Goal: Transaction & Acquisition: Purchase product/service

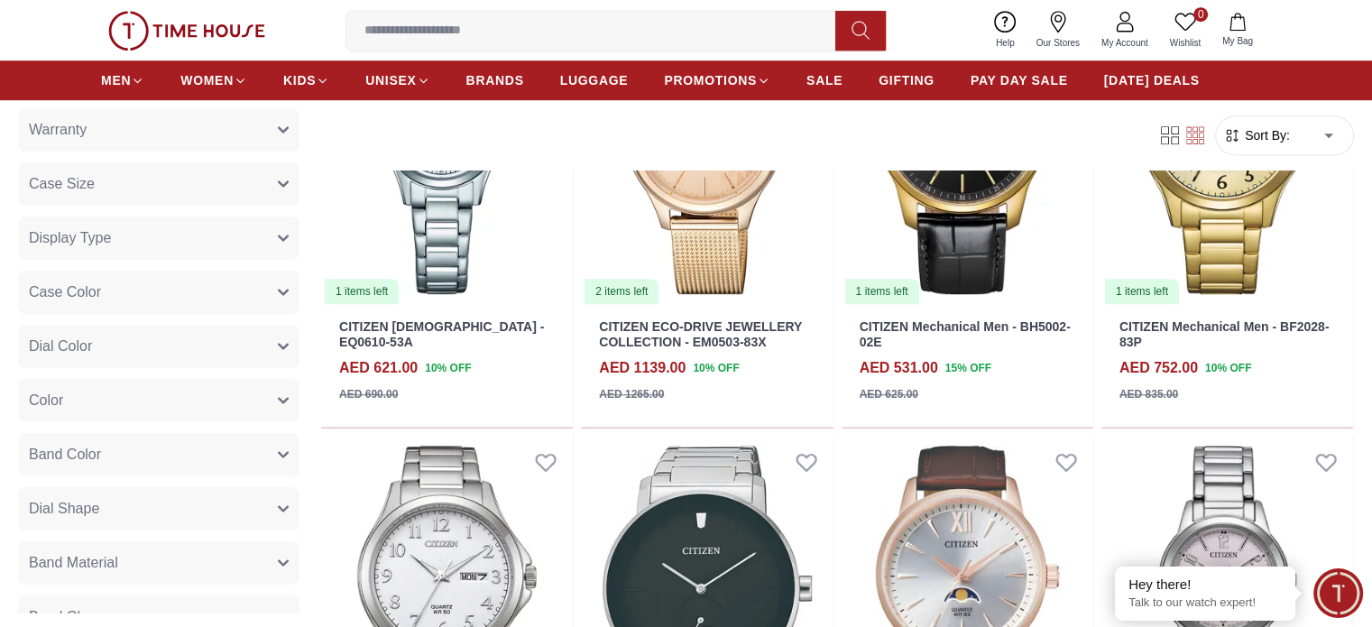
scroll to position [1386, 0]
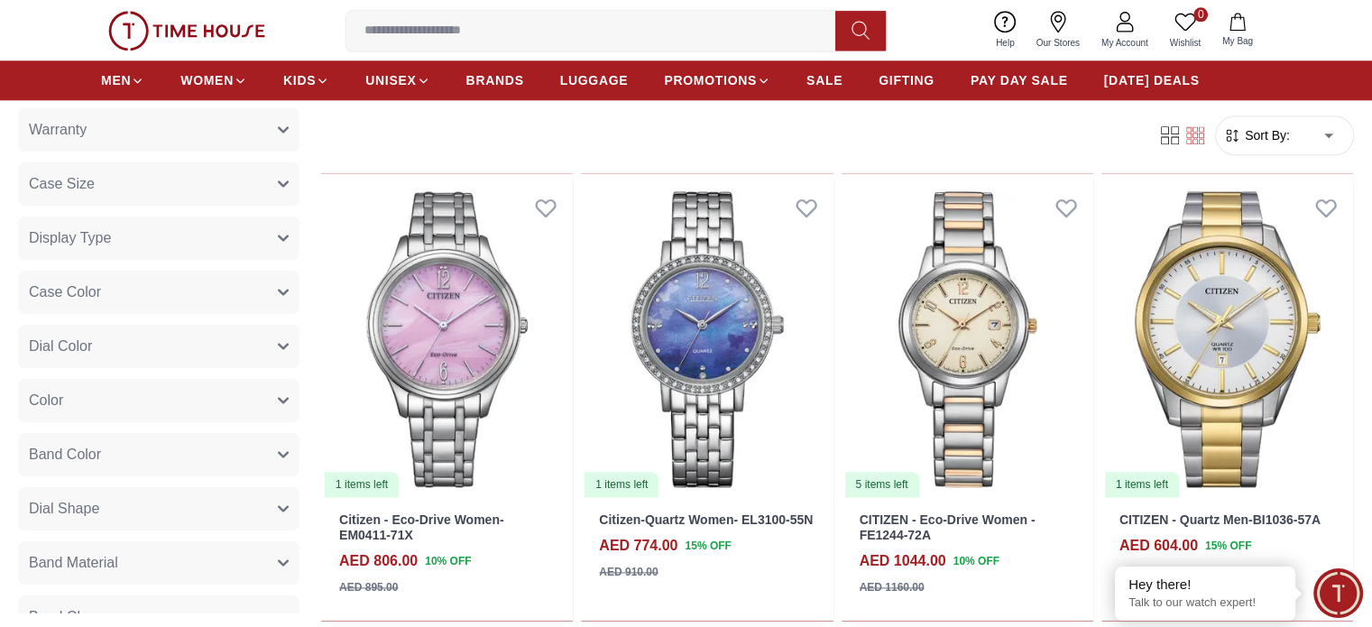
scroll to position [2111, 0]
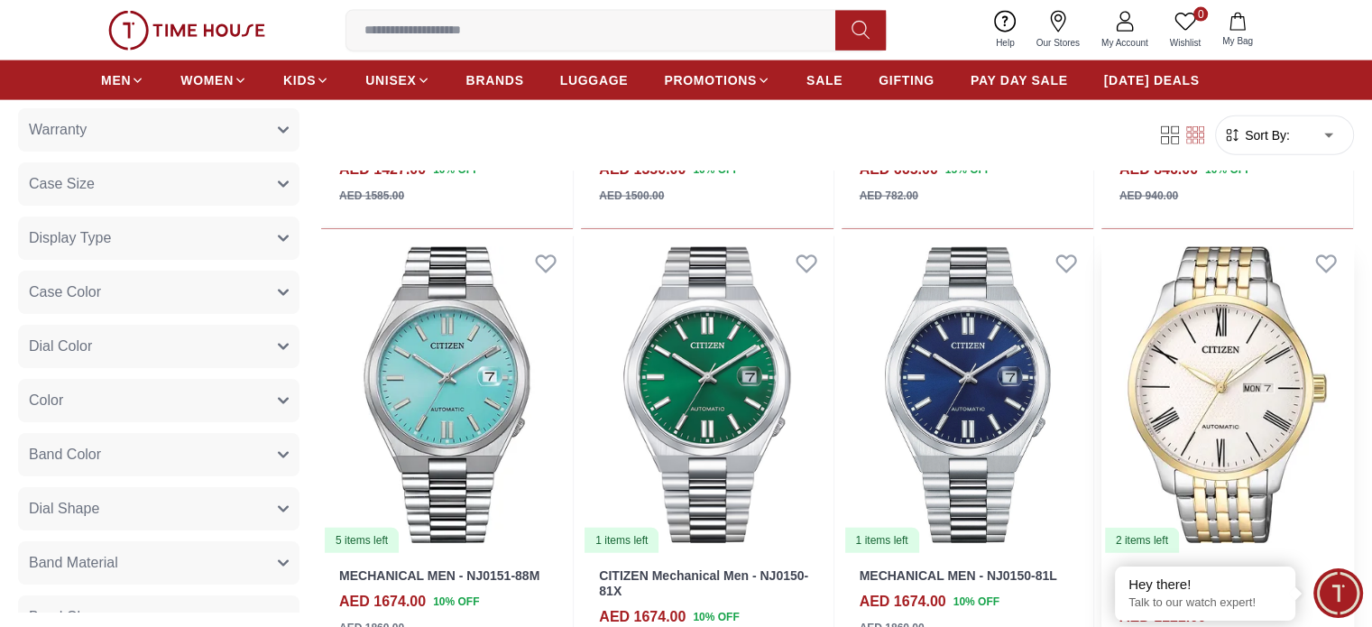
scroll to position [4268, 0]
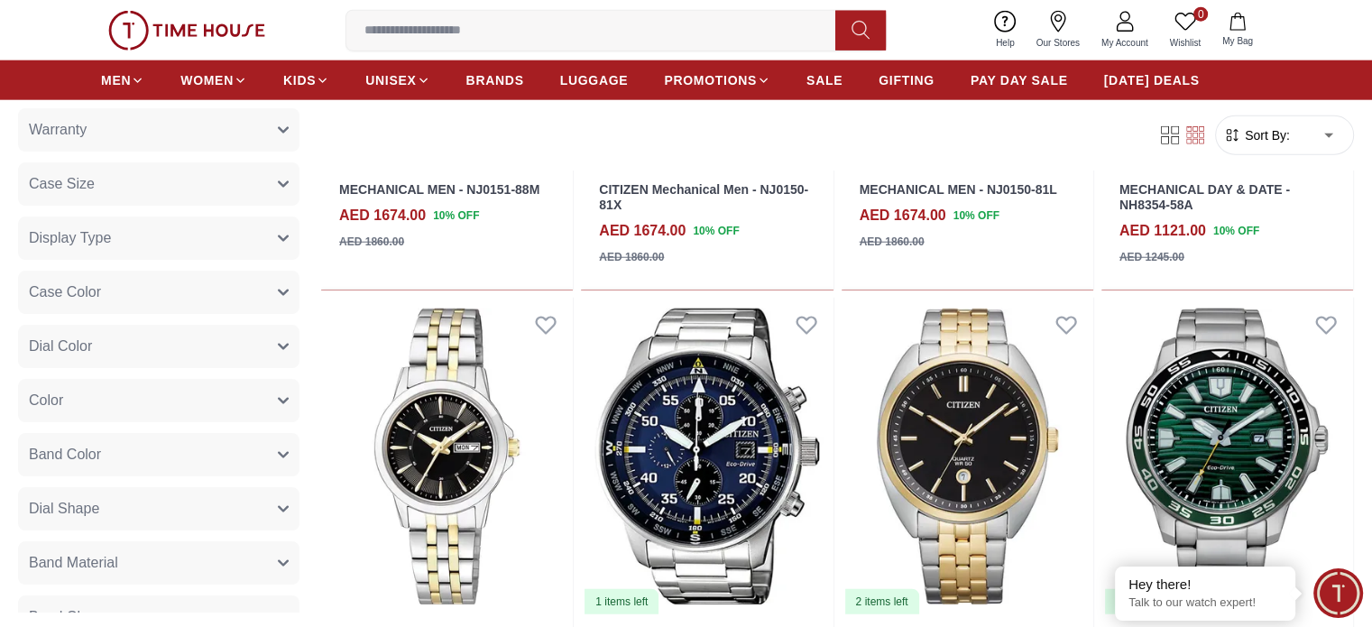
scroll to position [4654, 0]
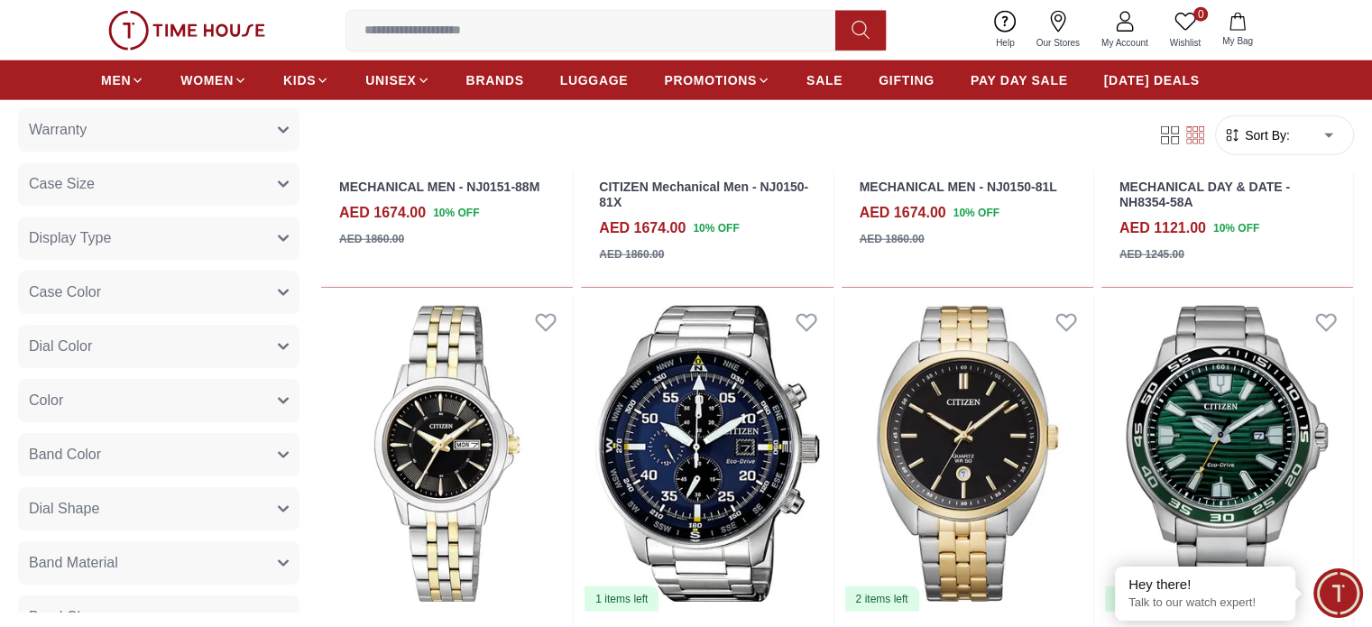
drag, startPoint x: 492, startPoint y: 394, endPoint x: 453, endPoint y: 375, distance: 43.2
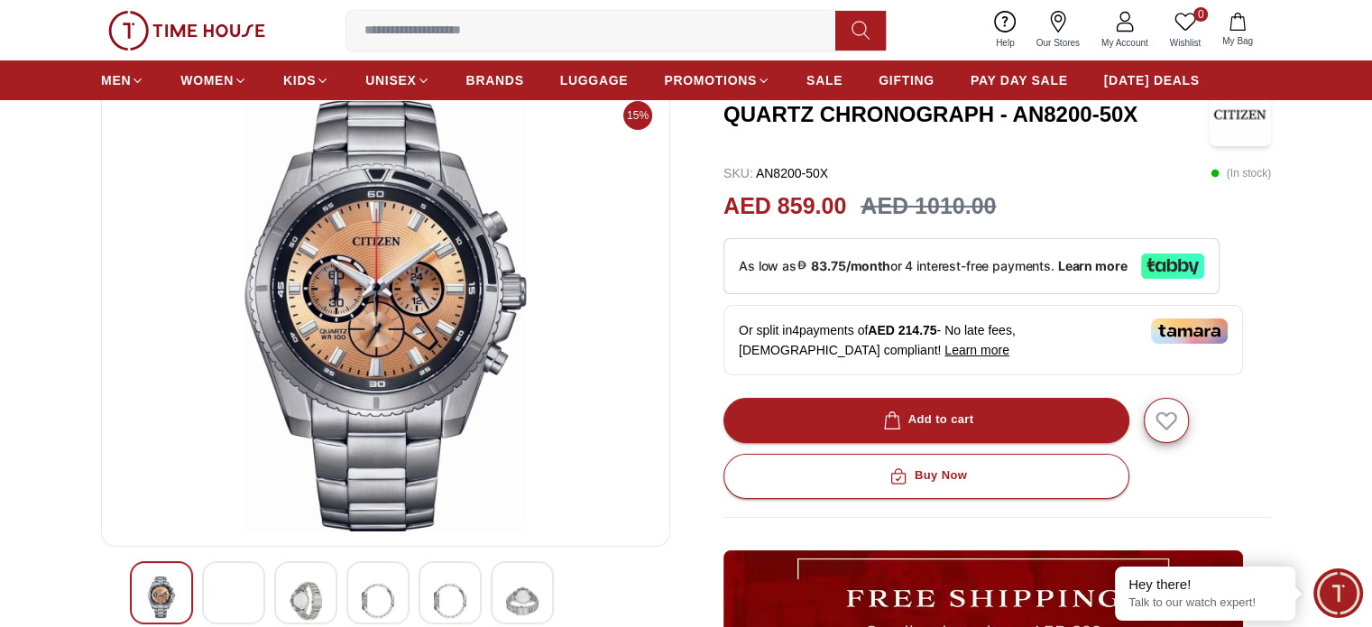
scroll to position [155, 0]
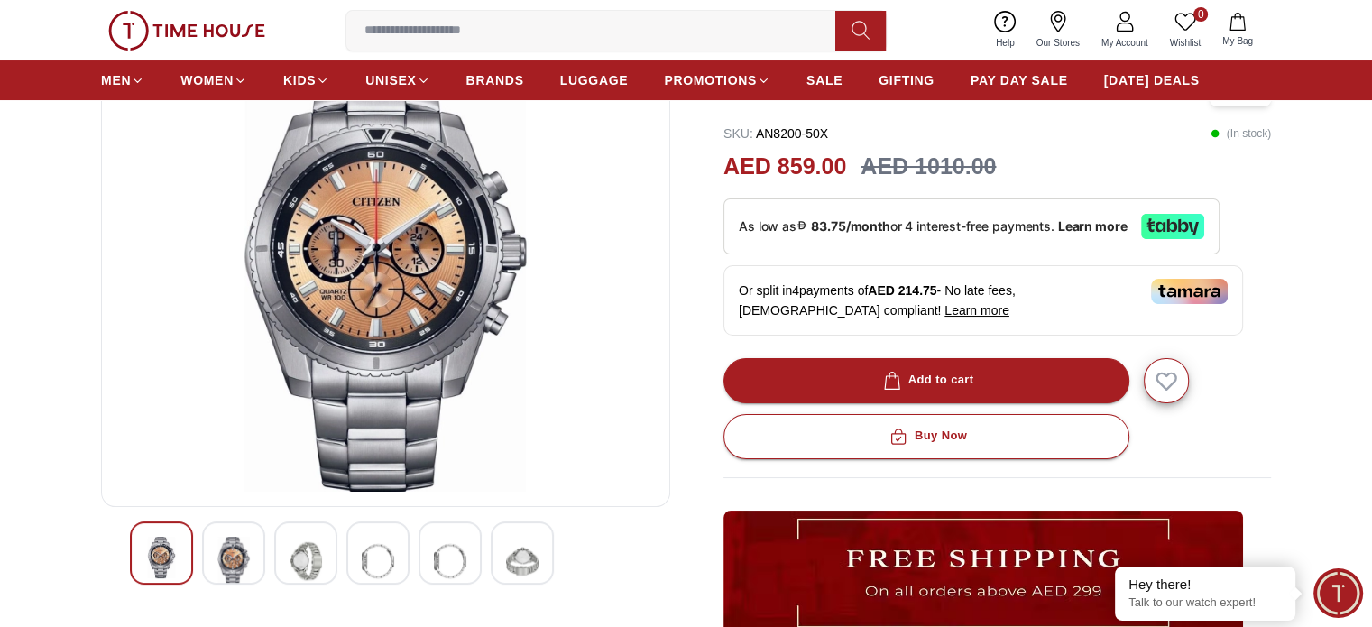
click at [221, 557] on img at bounding box center [233, 561] width 32 height 49
click at [234, 559] on img at bounding box center [233, 561] width 32 height 49
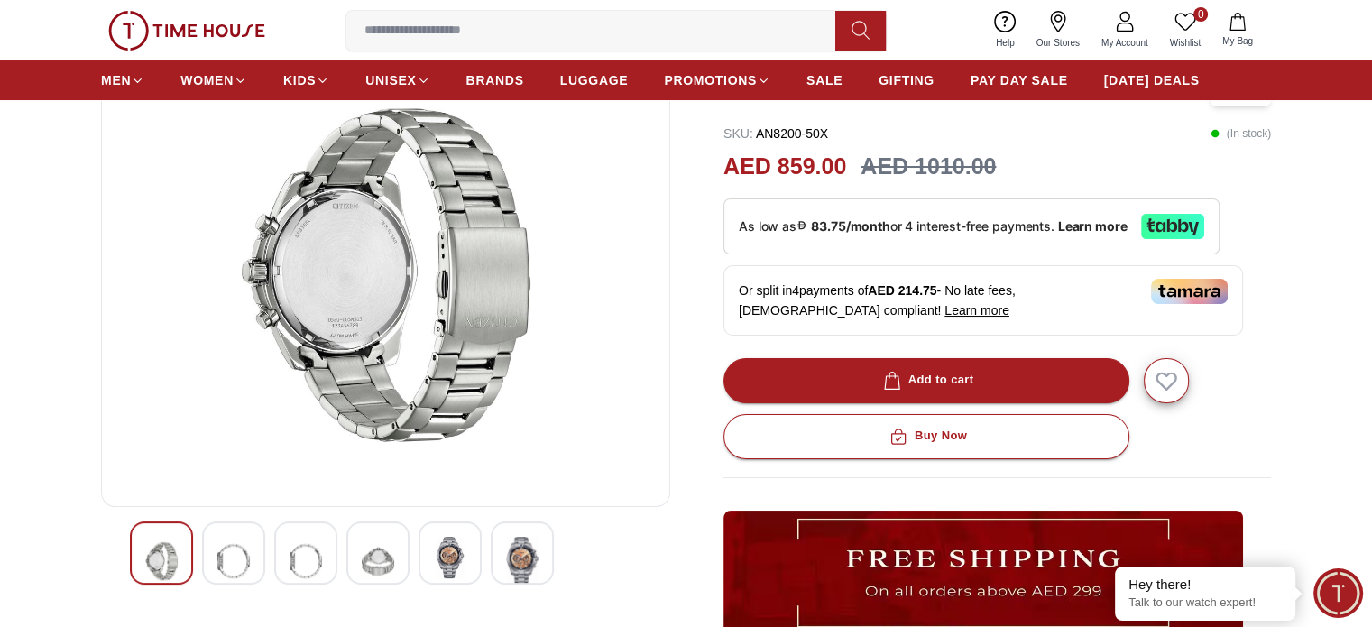
click at [318, 548] on img at bounding box center [306, 561] width 32 height 49
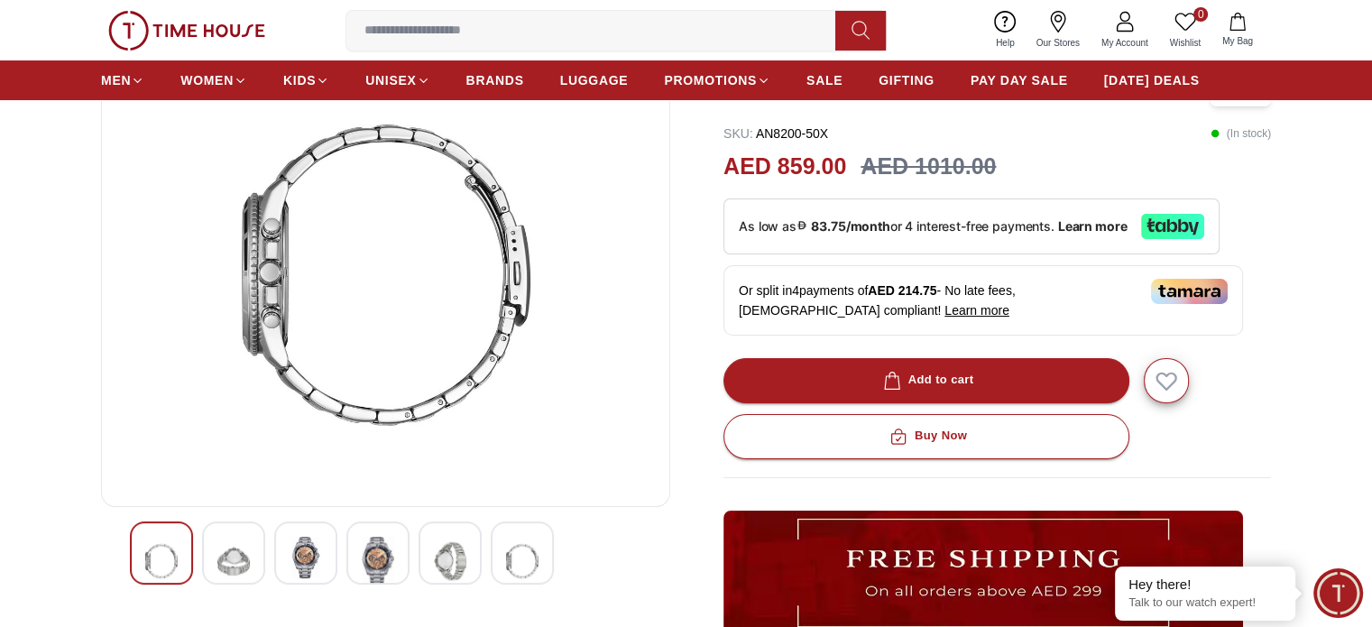
click at [302, 556] on img at bounding box center [306, 557] width 32 height 41
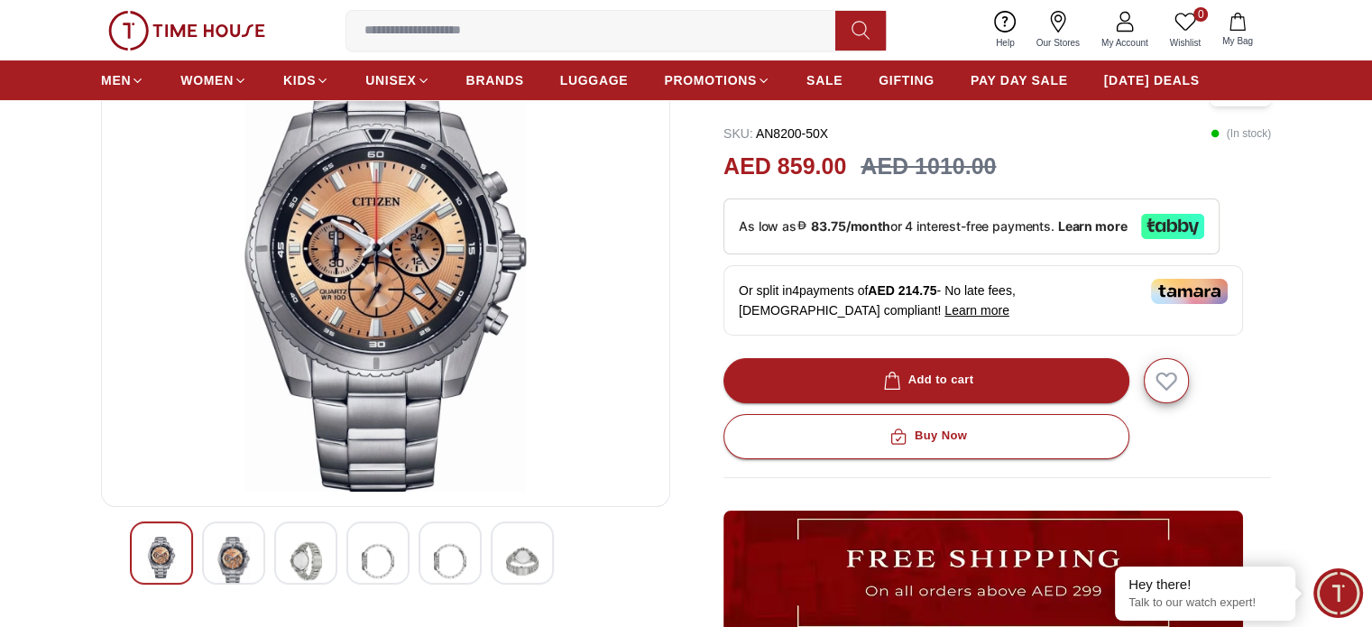
click at [357, 557] on div at bounding box center [377, 552] width 63 height 63
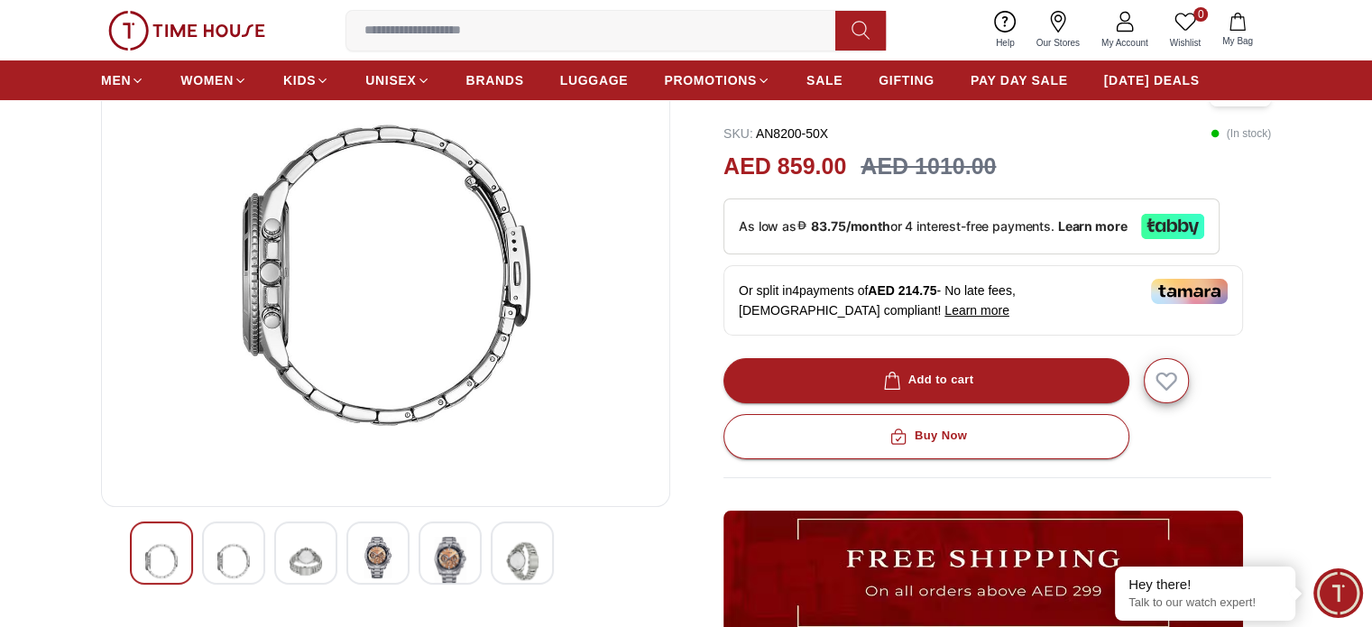
click at [450, 555] on img at bounding box center [450, 561] width 32 height 49
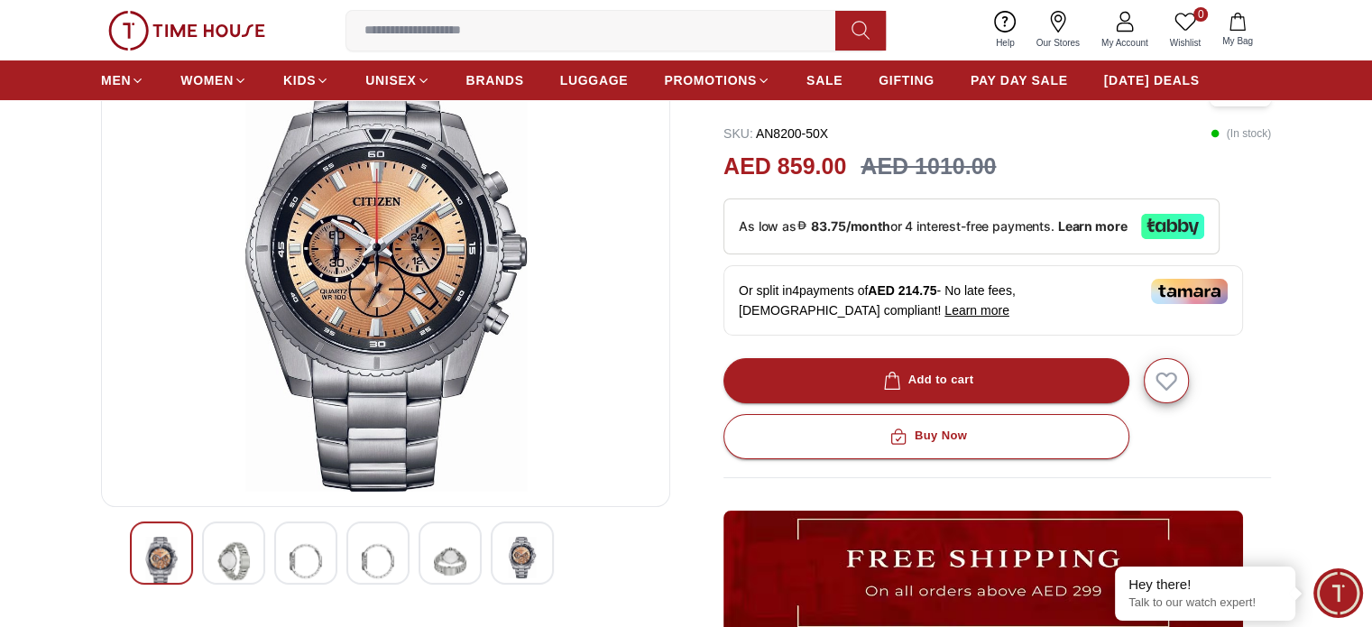
click at [528, 551] on img at bounding box center [522, 557] width 32 height 41
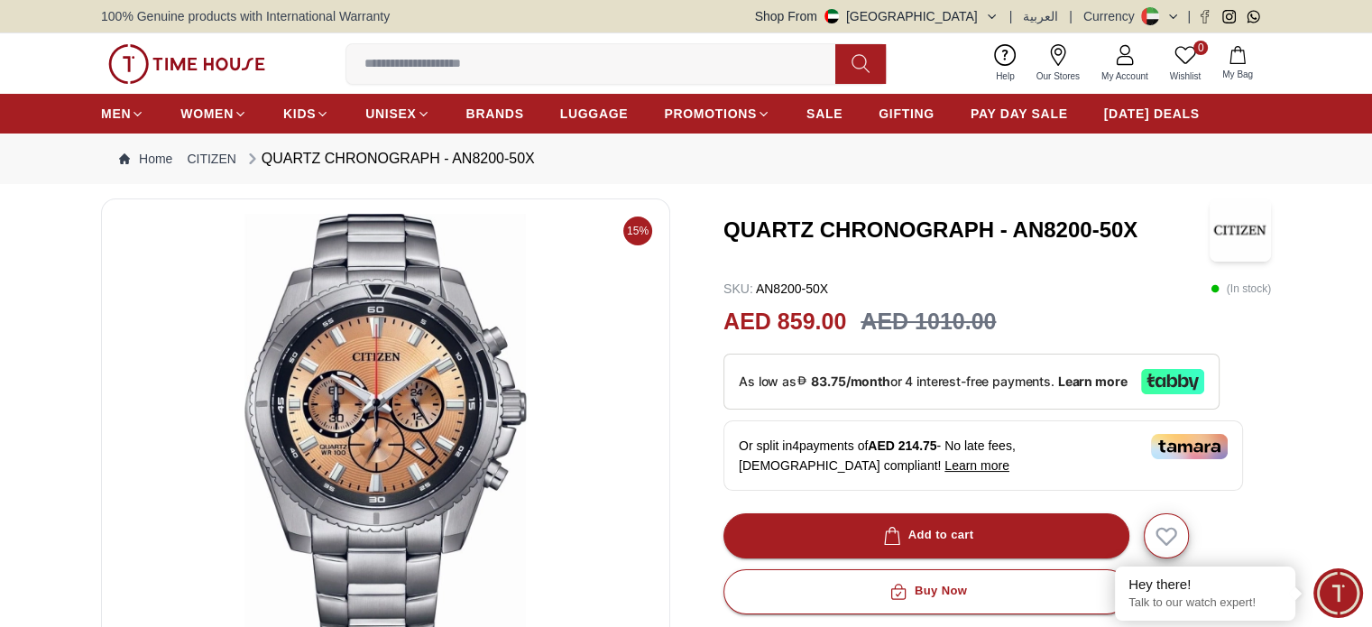
scroll to position [0, 0]
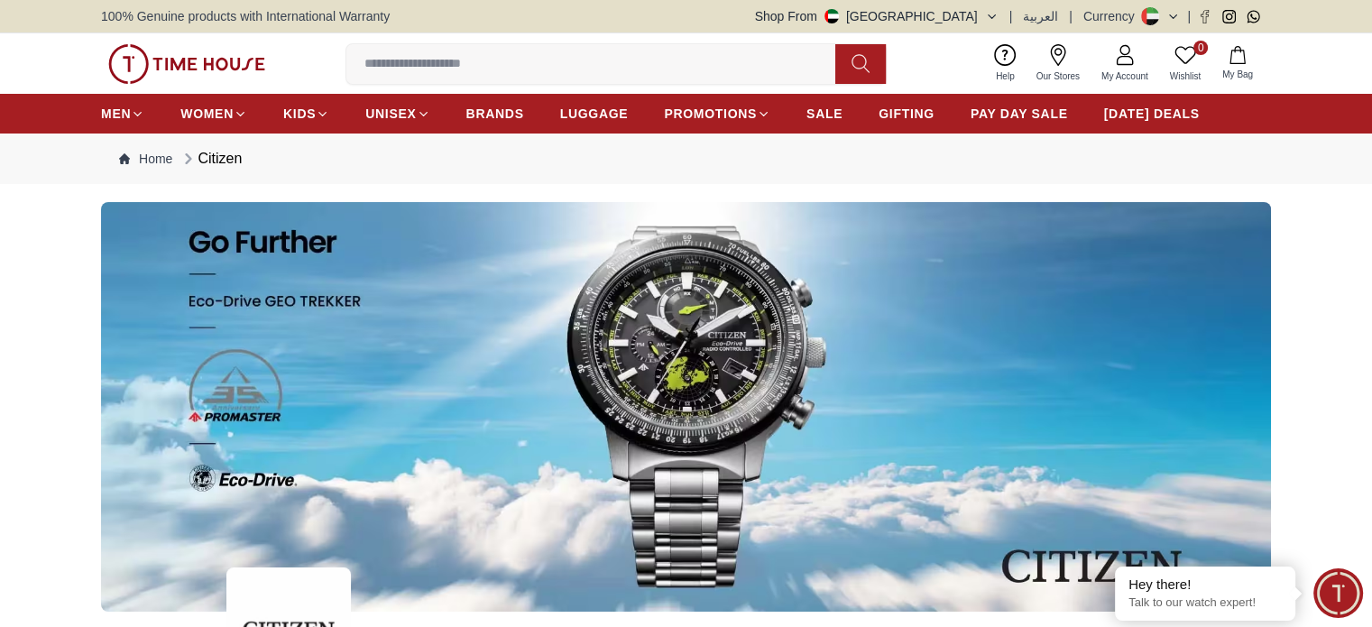
scroll to position [2554, 0]
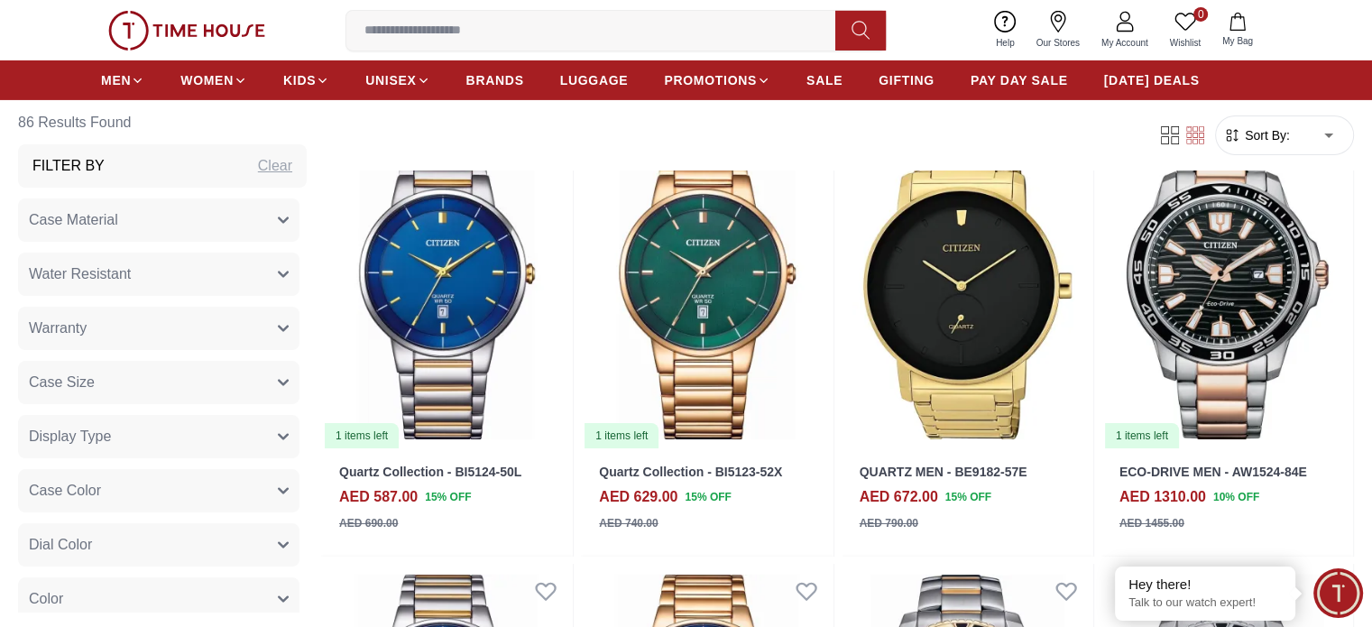
scroll to position [6069, 0]
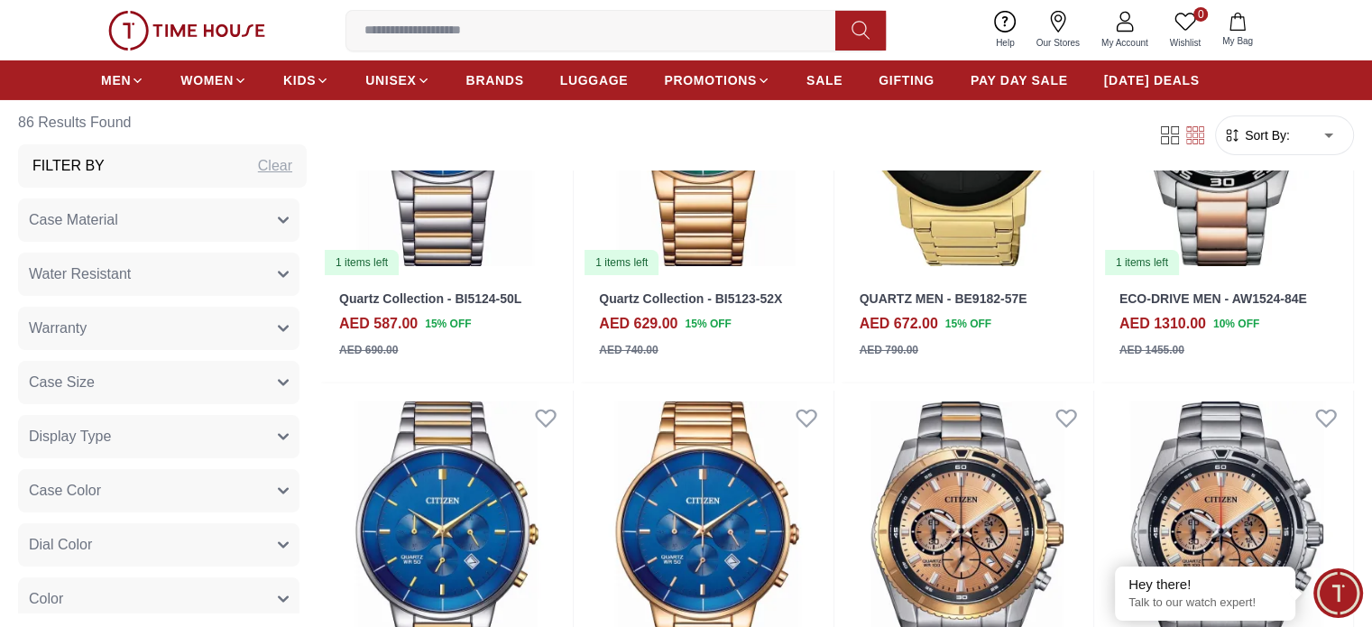
scroll to position [6332, 0]
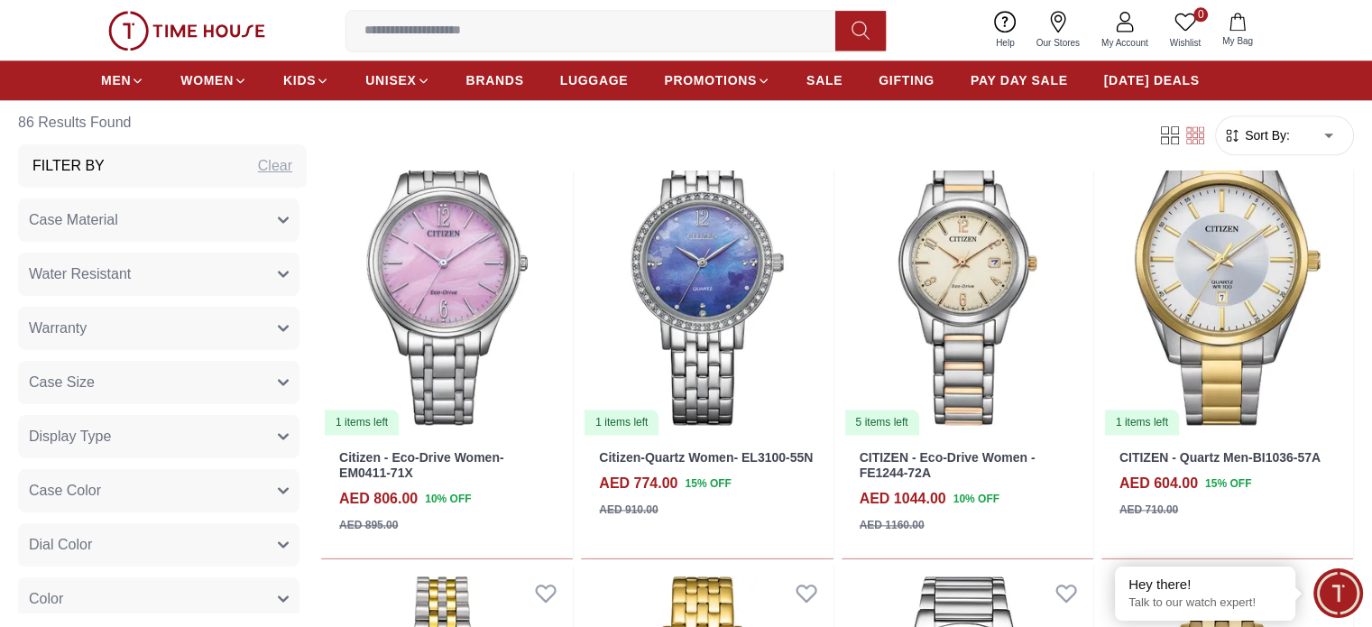
scroll to position [2133, 0]
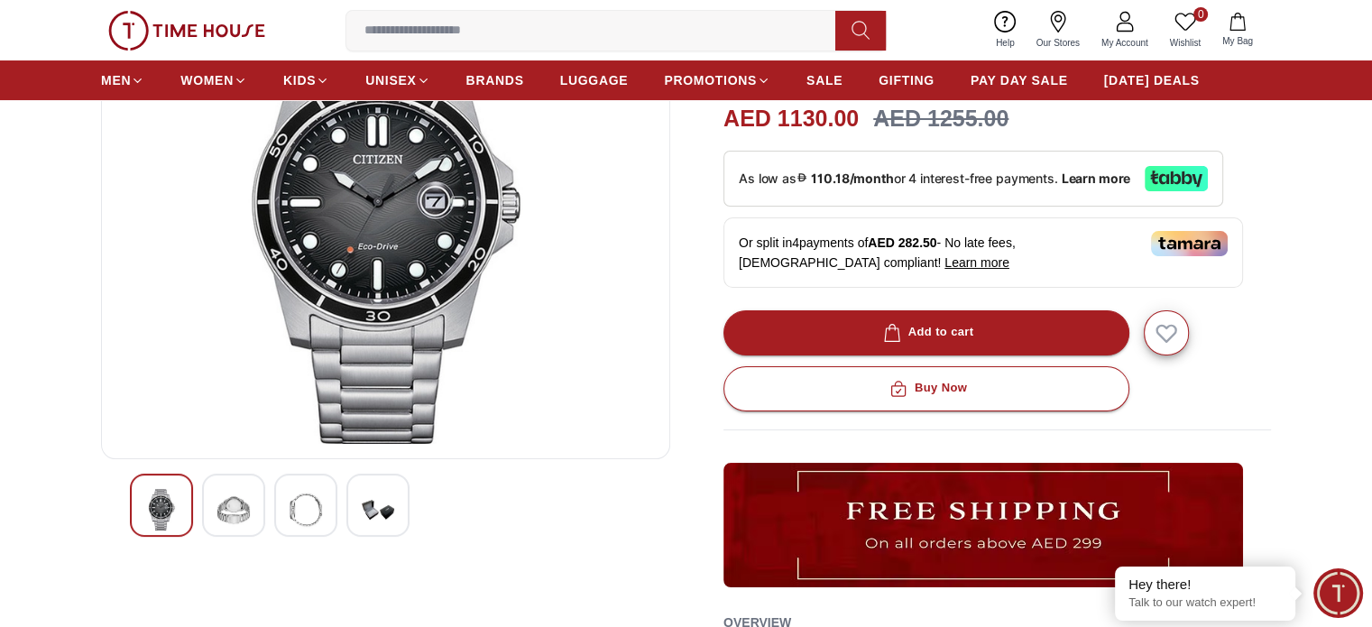
scroll to position [206, 0]
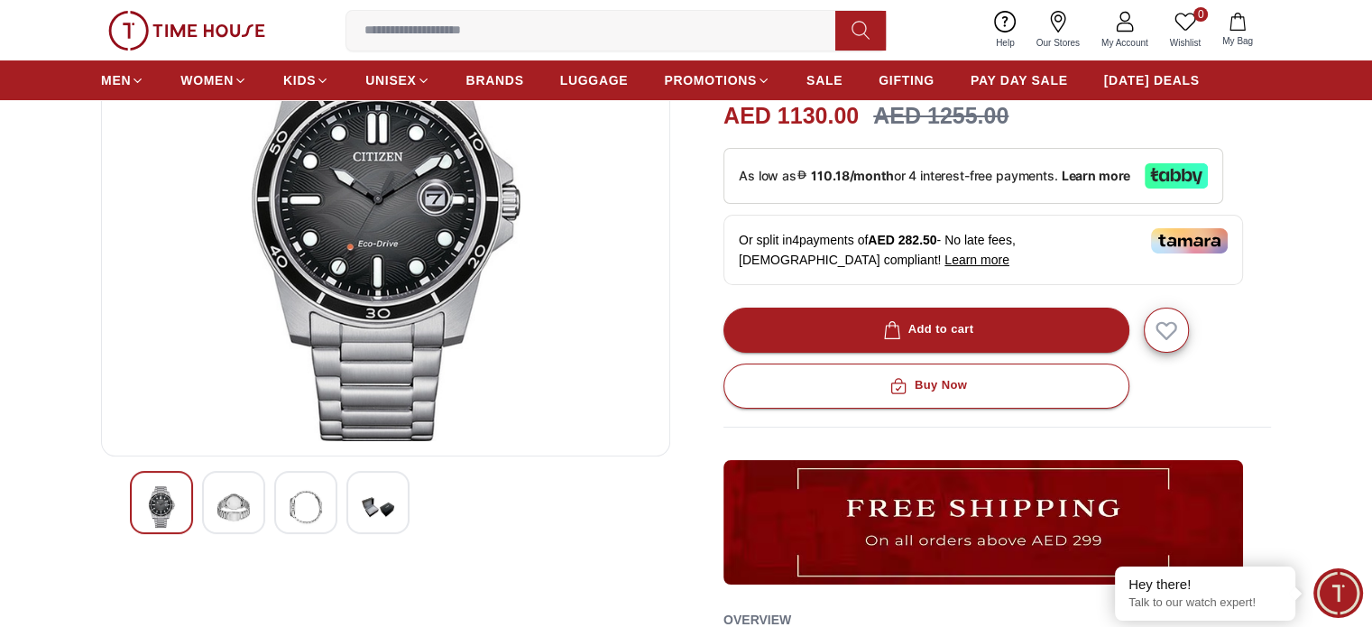
click at [231, 498] on img at bounding box center [233, 506] width 32 height 41
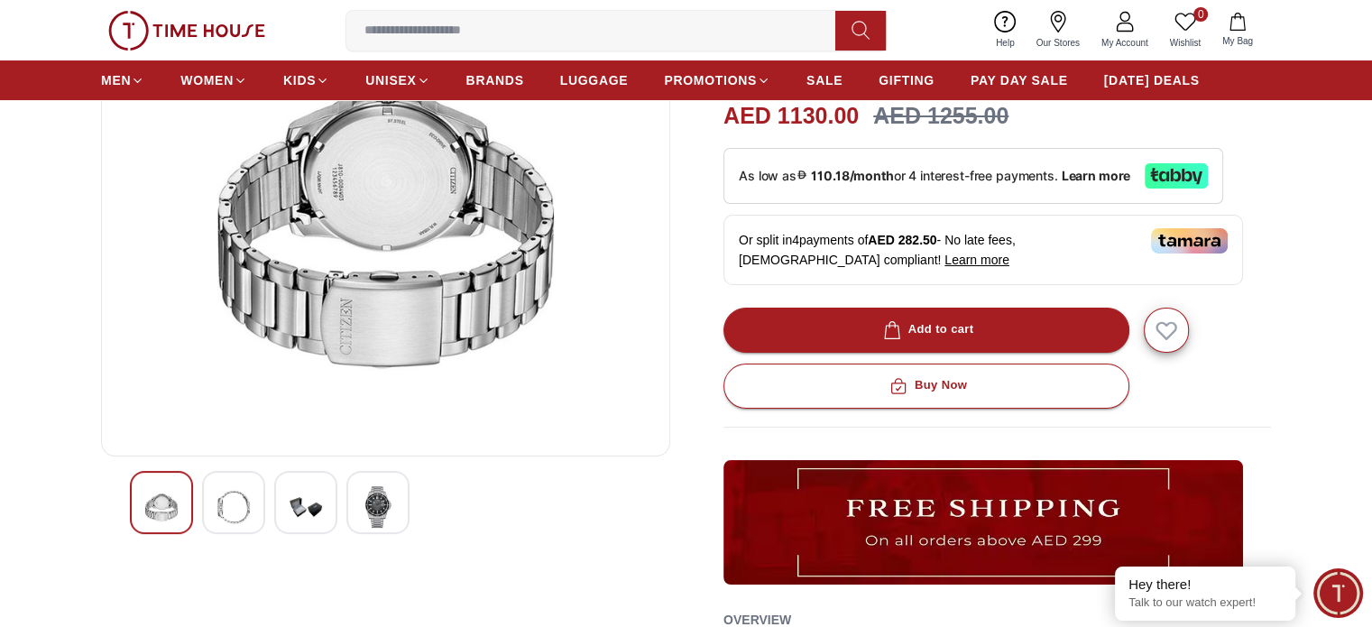
click at [310, 500] on img at bounding box center [306, 506] width 32 height 41
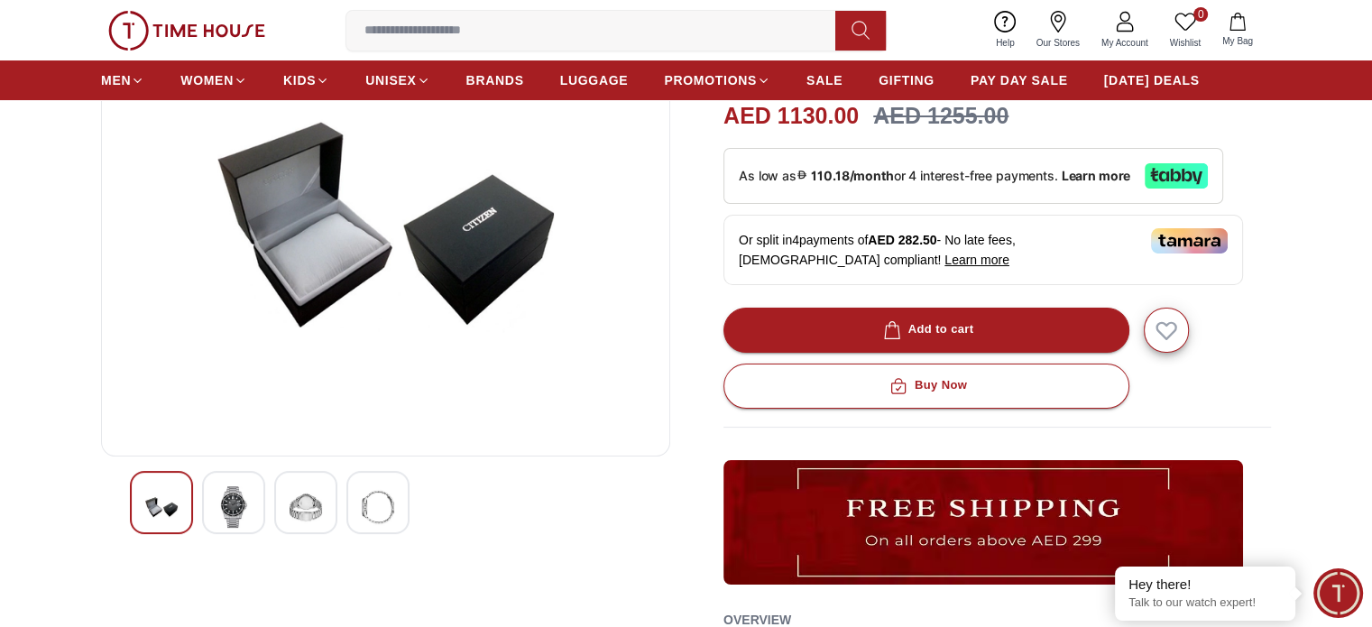
click at [382, 501] on img at bounding box center [378, 506] width 32 height 41
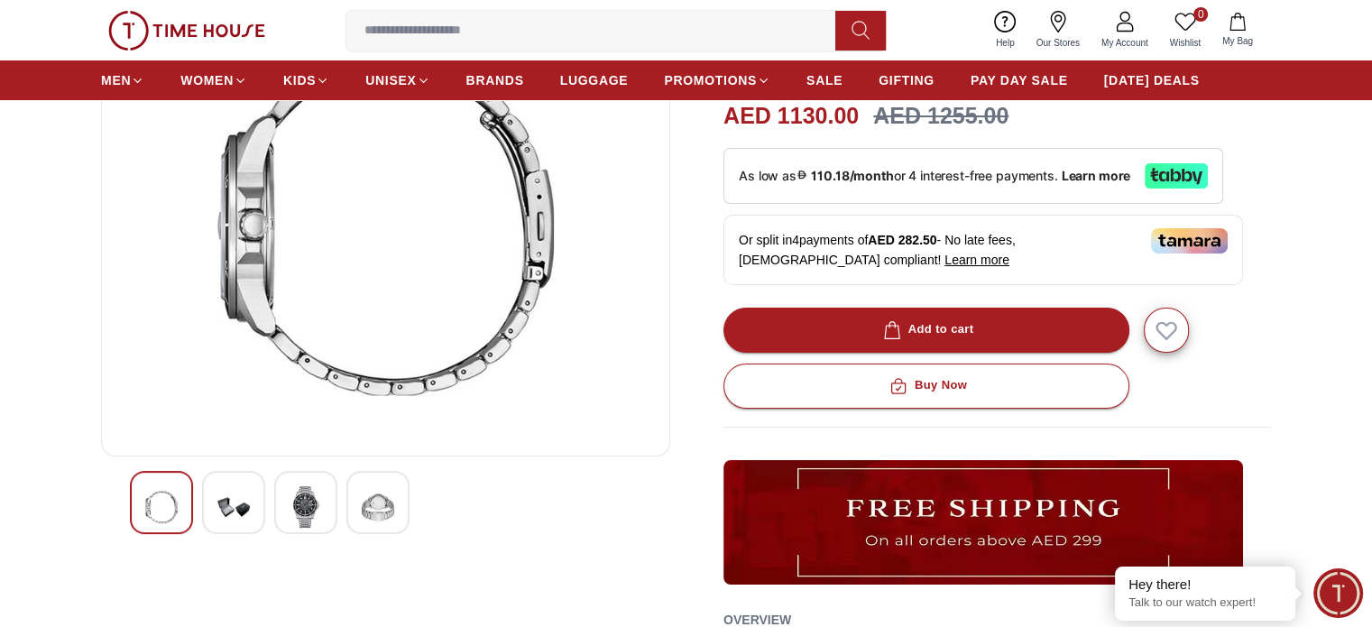
click at [161, 503] on img at bounding box center [161, 506] width 32 height 41
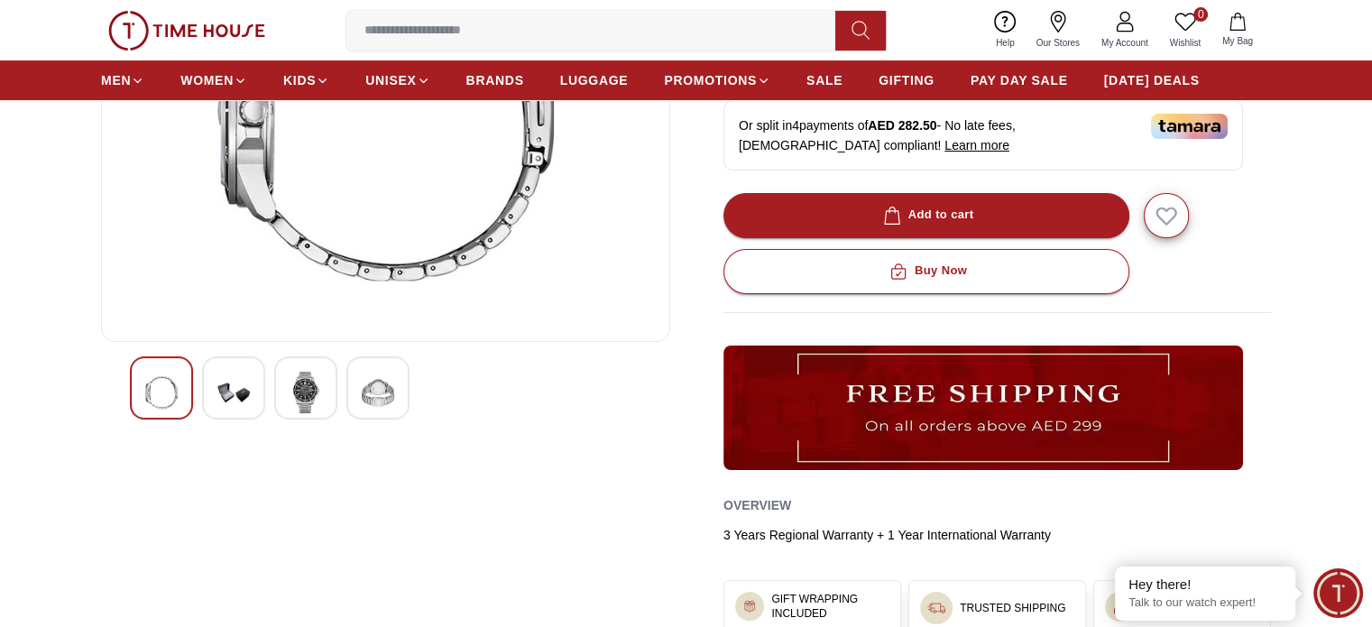
scroll to position [321, 0]
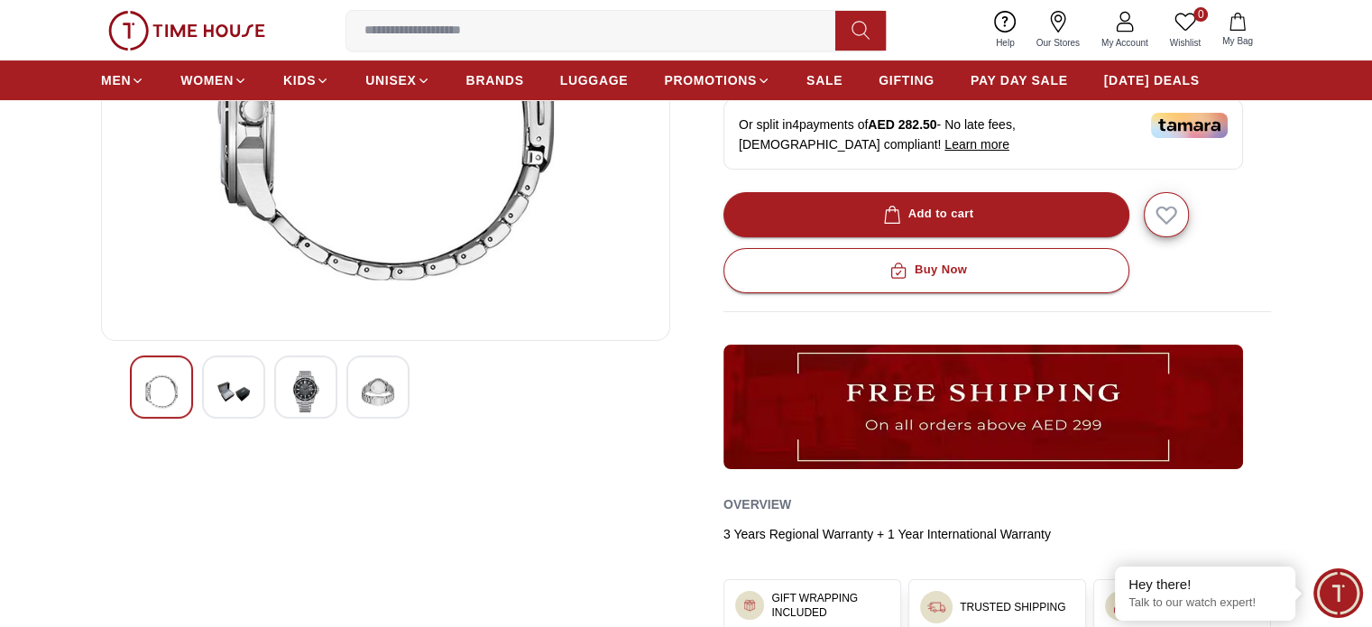
click at [162, 391] on img at bounding box center [161, 391] width 32 height 41
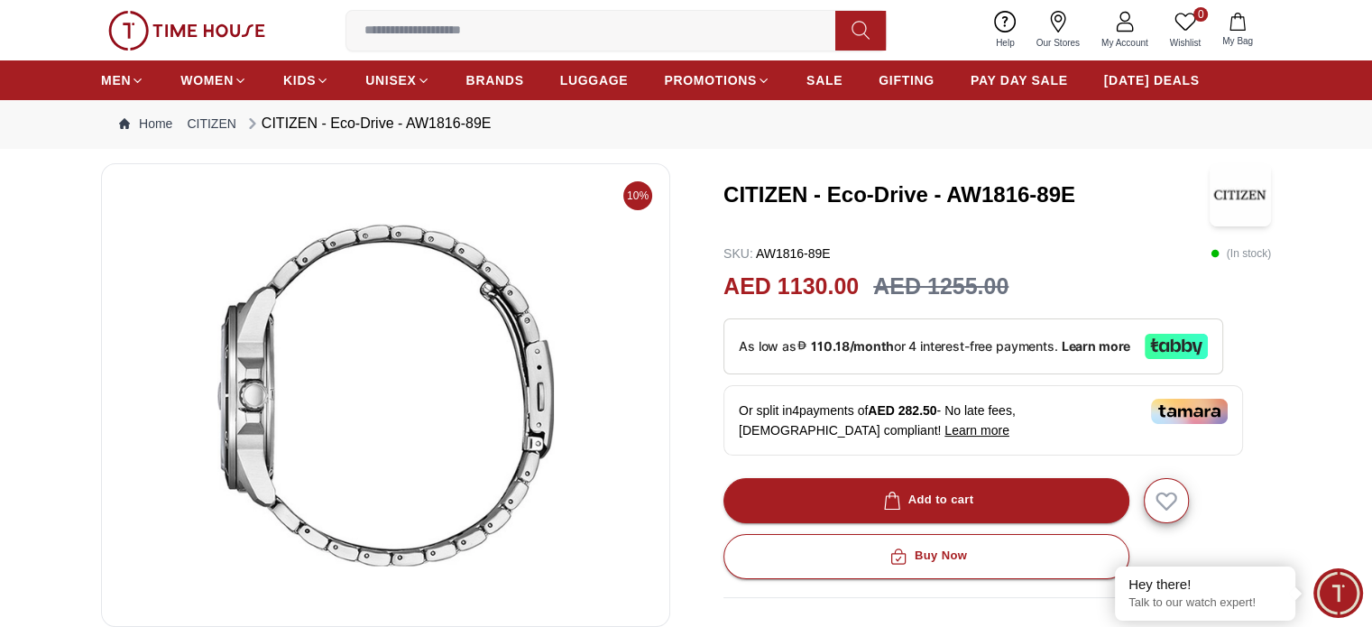
scroll to position [0, 0]
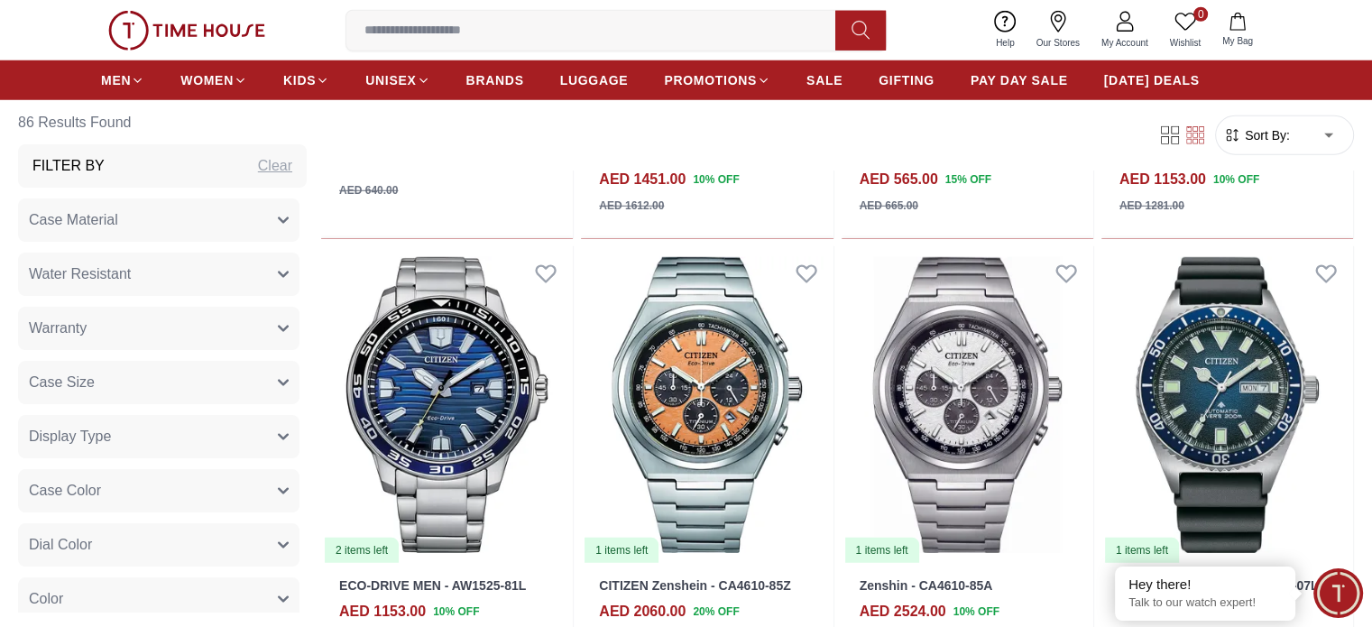
scroll to position [5281, 0]
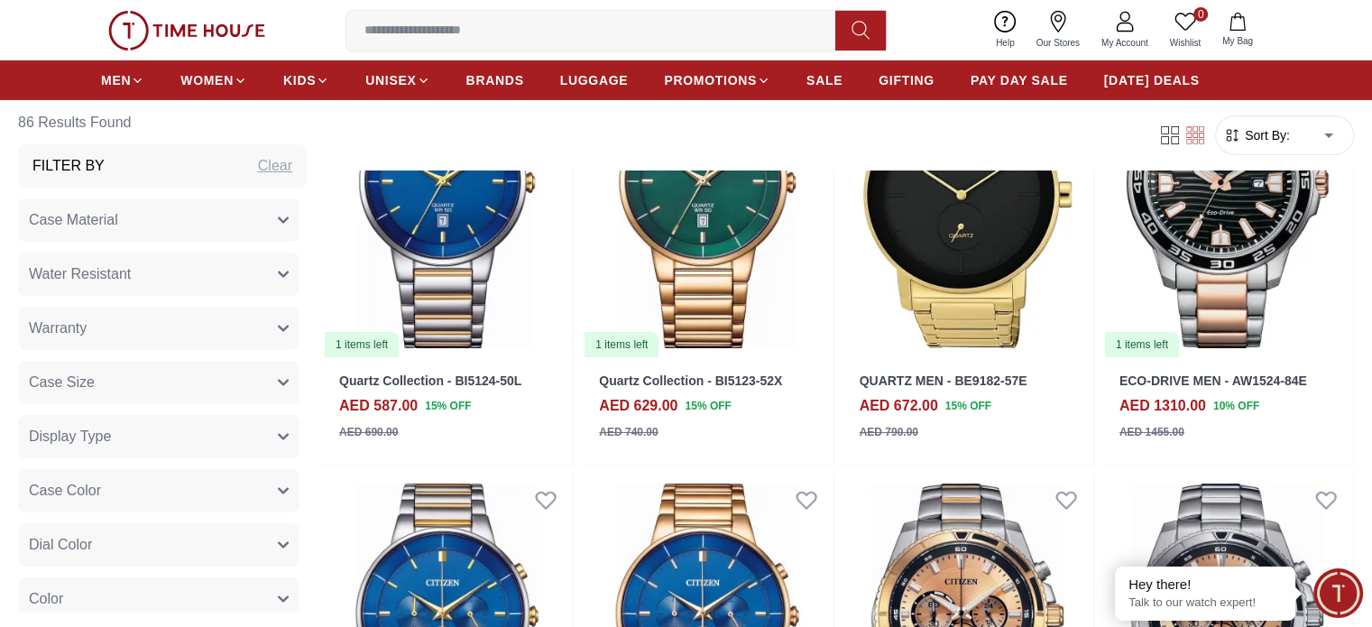
scroll to position [6242, 0]
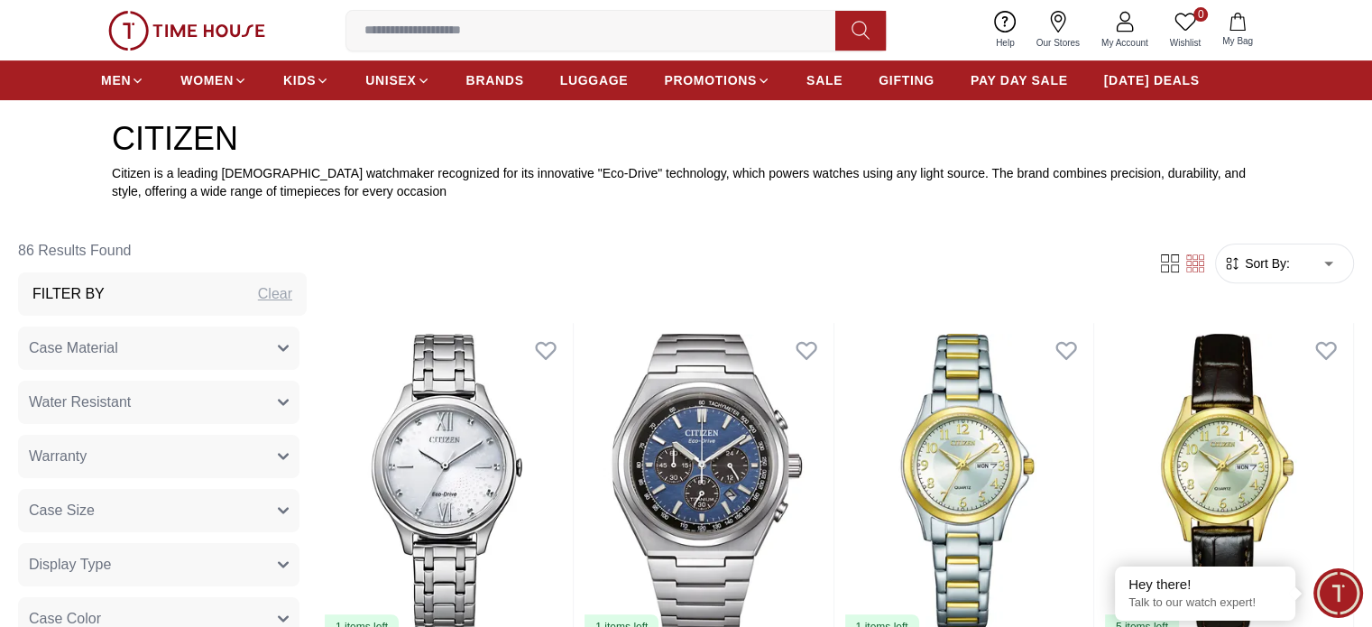
scroll to position [627, 0]
